Goal: Navigation & Orientation: Find specific page/section

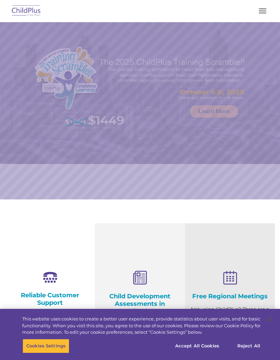
select select "MEDIUM"
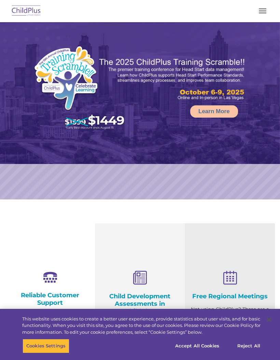
select select "MEDIUM"
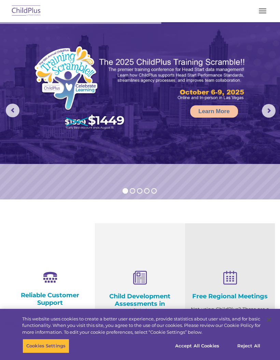
click at [261, 16] on button "button" at bounding box center [262, 10] width 14 height 11
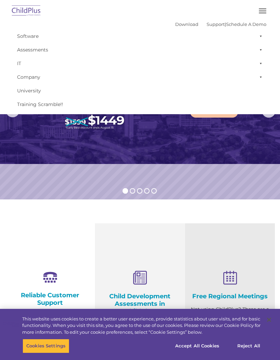
select select "MEDIUM"
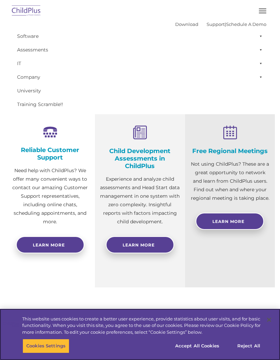
click at [209, 353] on button "Accept All Cookies" at bounding box center [196, 346] width 51 height 14
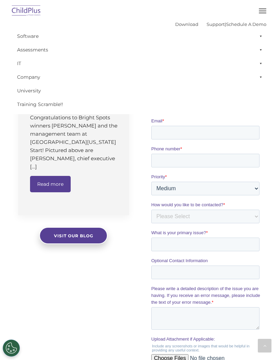
scroll to position [473, 0]
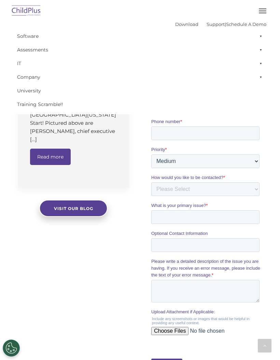
click at [260, 12] on button "button" at bounding box center [262, 10] width 14 height 11
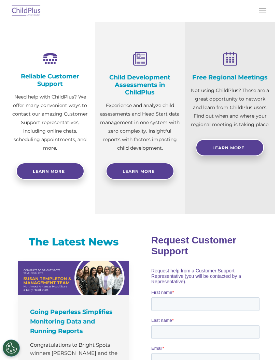
scroll to position [218, 0]
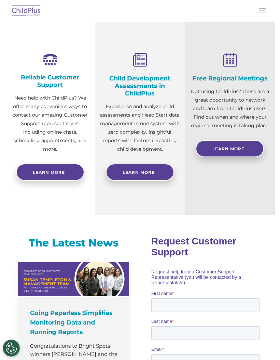
click at [29, 11] on img at bounding box center [26, 11] width 32 height 16
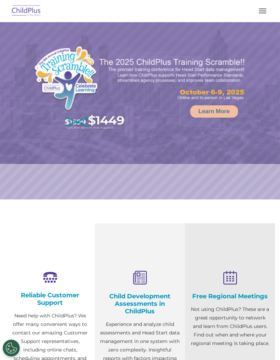
select select "MEDIUM"
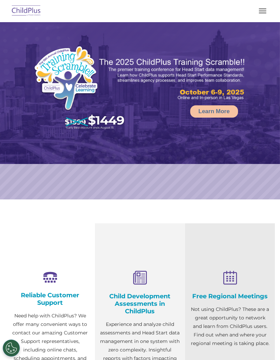
select select "MEDIUM"
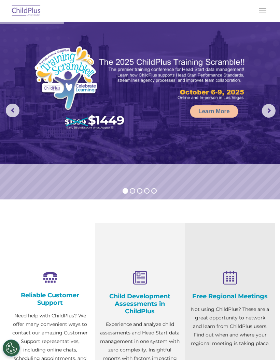
click at [264, 11] on span "button" at bounding box center [261, 11] width 7 height 1
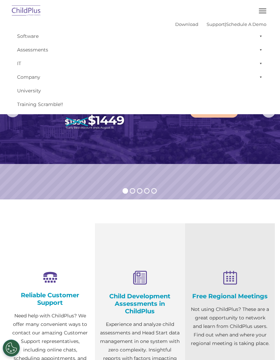
click at [265, 10] on button "button" at bounding box center [262, 10] width 14 height 11
